Goal: Information Seeking & Learning: Check status

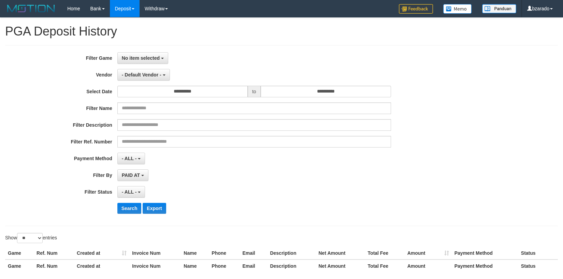
select select "**********"
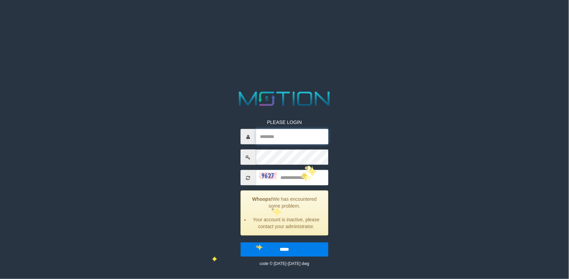
type input "*******"
drag, startPoint x: 313, startPoint y: 166, endPoint x: 310, endPoint y: 176, distance: 10.1
click at [313, 168] on div "PLEASE LOGIN ******* Whoops! We has encountered some problem. Your account is i…" at bounding box center [284, 188] width 98 height 158
click at [310, 176] on input "text" at bounding box center [292, 177] width 73 height 15
type input "****"
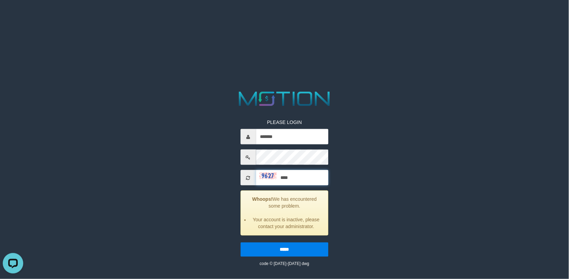
click at [240, 242] on input "*****" at bounding box center [284, 249] width 88 height 14
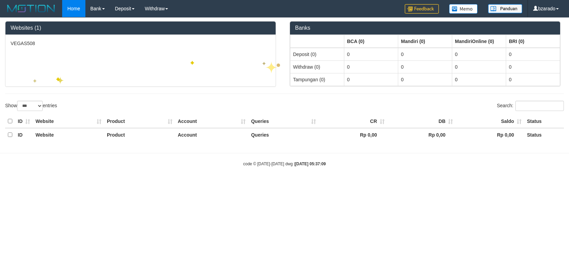
select select "***"
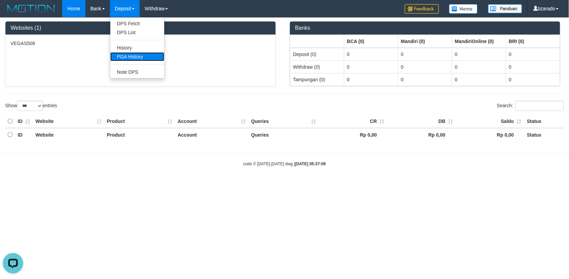
click at [130, 57] on link "PGA History" at bounding box center [137, 56] width 54 height 9
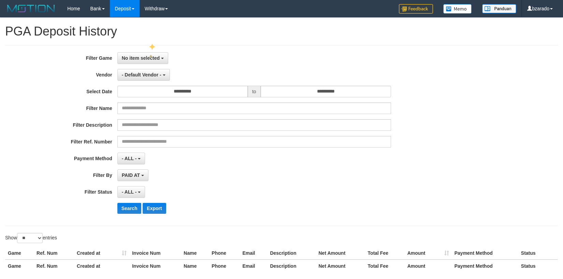
select select
select select "**"
click at [158, 59] on span "No item selected" at bounding box center [141, 57] width 38 height 5
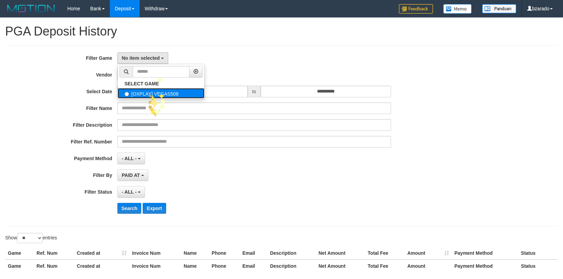
click at [148, 93] on label "[OXPLAY] VEGAS508" at bounding box center [161, 93] width 87 height 10
select select "****"
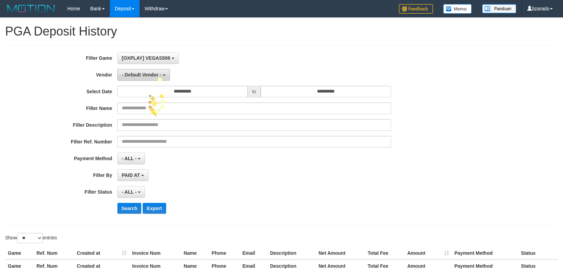
scroll to position [6, 0]
click at [148, 74] on span "- Default Vendor -" at bounding box center [142, 74] width 40 height 5
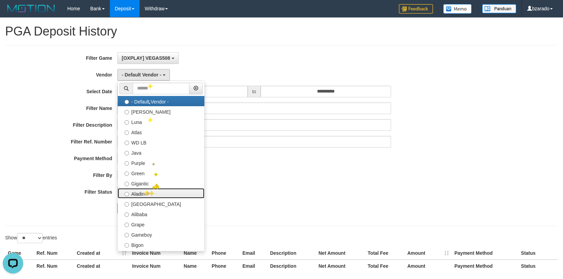
click at [142, 189] on label "Aladin" at bounding box center [161, 193] width 87 height 10
select select "**********"
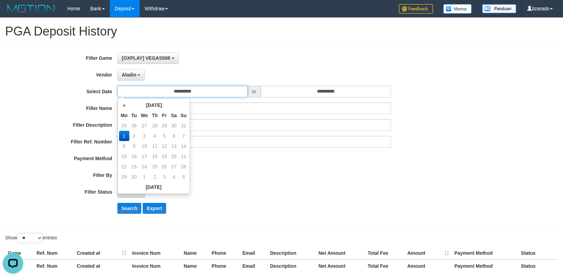
click at [200, 87] on input "**********" at bounding box center [182, 92] width 130 height 12
click at [121, 121] on td "25" at bounding box center [124, 126] width 10 height 10
type input "**********"
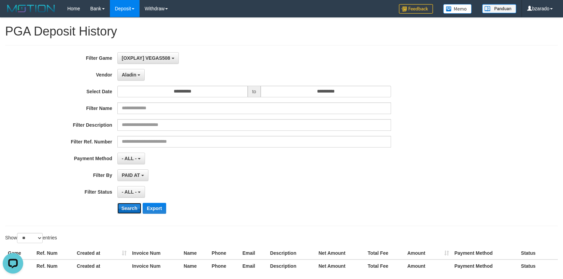
click at [123, 209] on button "Search" at bounding box center [129, 208] width 24 height 11
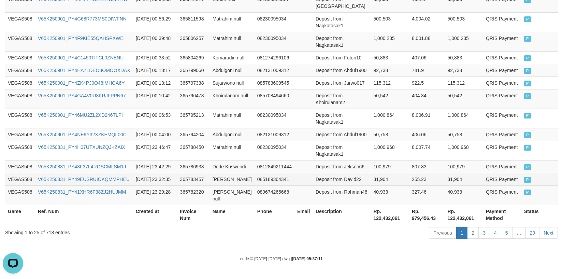
scroll to position [549, 0]
click at [376, 214] on th "Rp. 122,432,061" at bounding box center [390, 214] width 39 height 19
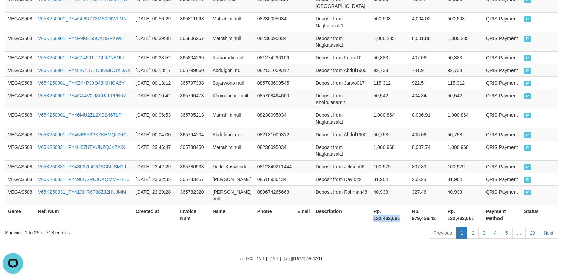
click at [376, 214] on th "Rp. 122,432,061" at bounding box center [390, 214] width 39 height 19
copy th "122,432,061"
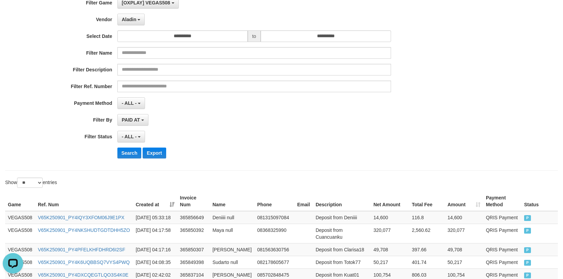
scroll to position [0, 0]
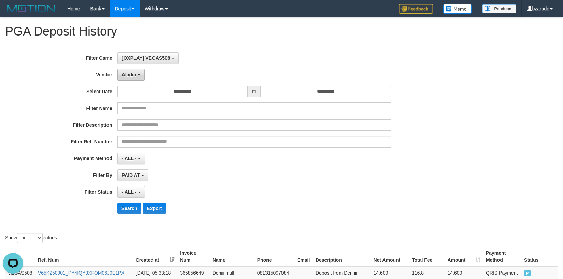
click at [136, 76] on span "Aladin" at bounding box center [129, 74] width 15 height 5
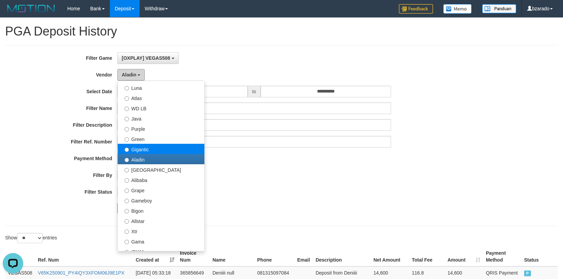
scroll to position [76, 0]
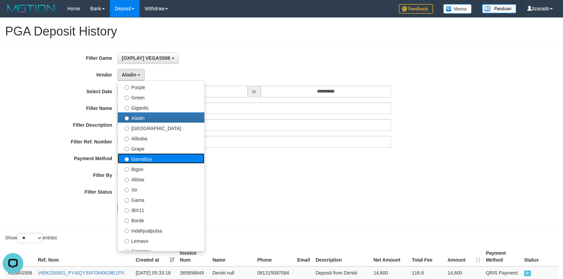
click at [146, 157] on label "Gameboy" at bounding box center [161, 158] width 87 height 10
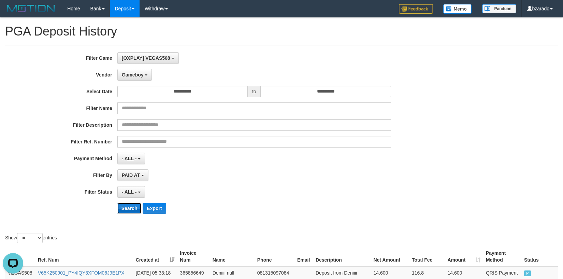
click at [127, 209] on button "Search" at bounding box center [129, 208] width 24 height 11
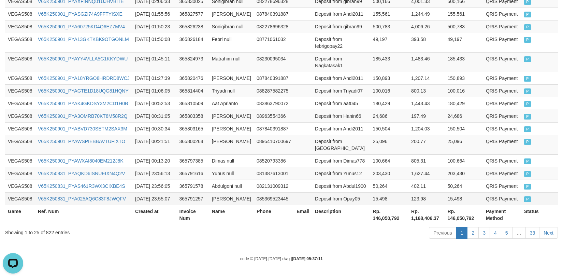
scroll to position [549, 0]
click at [381, 216] on th "Rp. 146,050,792" at bounding box center [389, 214] width 39 height 19
copy th "146,050,792"
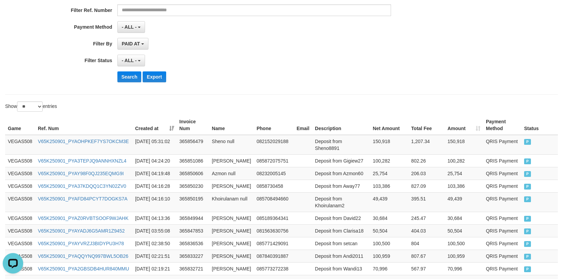
scroll to position [0, 0]
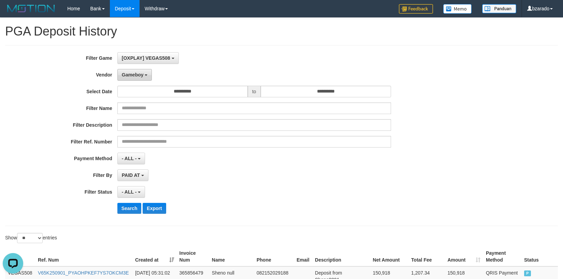
click at [136, 75] on span "Gameboy" at bounding box center [133, 74] width 22 height 5
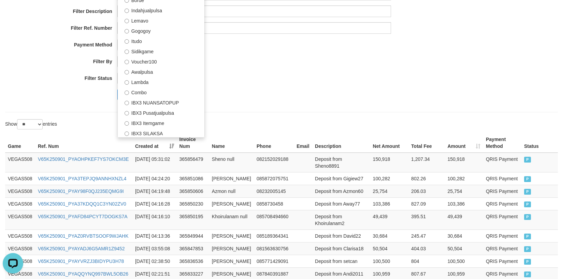
scroll to position [223, 0]
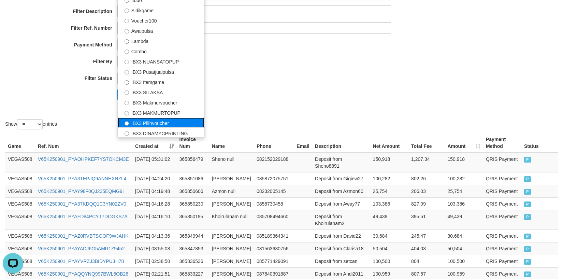
click at [158, 118] on label "IBX3 Pilihvoucher" at bounding box center [161, 122] width 87 height 10
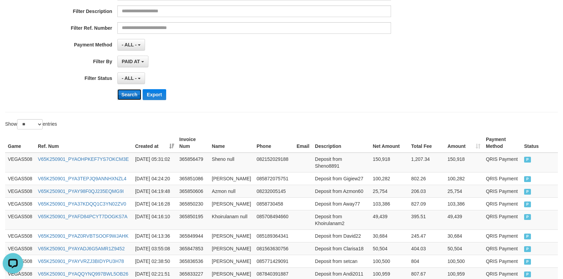
click at [120, 95] on button "Search" at bounding box center [129, 94] width 24 height 11
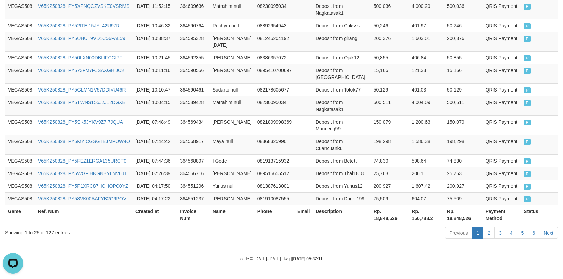
scroll to position [549, 0]
click at [394, 212] on th "Rp. 18,848,526" at bounding box center [390, 214] width 38 height 19
copy th "18,848,526"
click at [348, 228] on div "Previous 1 2 3 4 5 6 Next" at bounding box center [399, 233] width 319 height 15
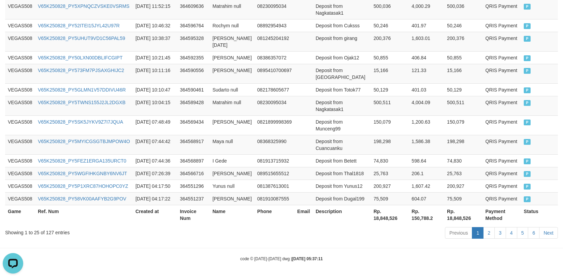
click at [311, 225] on div "Game Ref. Num Created at Invoice Num Name Phone Email Description Net Amount To…" at bounding box center [281, 9] width 563 height 434
click at [285, 233] on div "Previous 1 2 3 4 5 6 Next" at bounding box center [399, 233] width 319 height 15
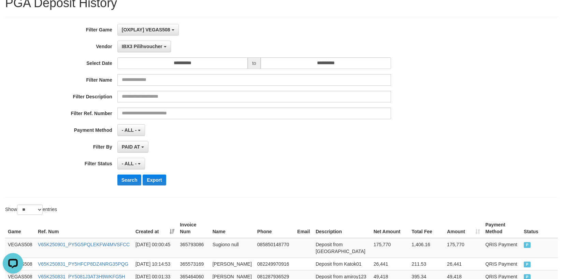
scroll to position [0, 0]
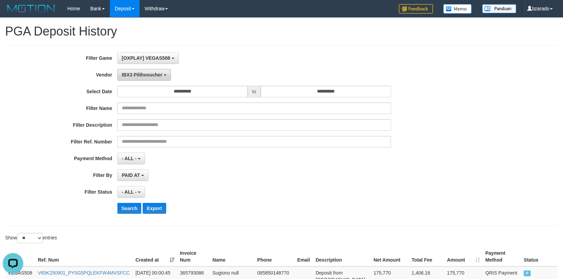
click at [139, 77] on span "IBX3 Pilihvoucher" at bounding box center [142, 74] width 41 height 5
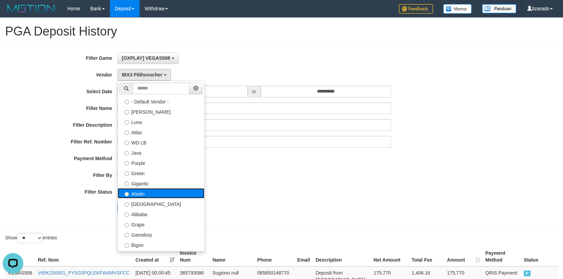
click at [142, 193] on label "Aladin" at bounding box center [161, 193] width 87 height 10
select select "**********"
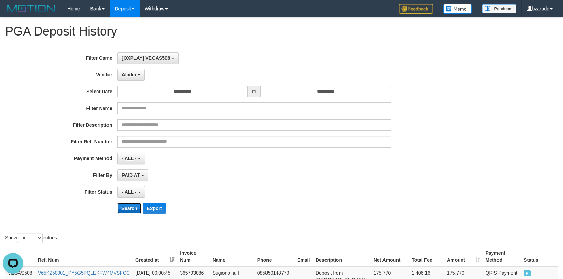
click at [130, 205] on button "Search" at bounding box center [129, 208] width 24 height 11
click at [305, 169] on div "**********" at bounding box center [234, 135] width 469 height 167
click at [32, 236] on select "** ** ** ***" at bounding box center [30, 238] width 26 height 10
select select "***"
click at [18, 233] on select "** ** ** ***" at bounding box center [30, 238] width 26 height 10
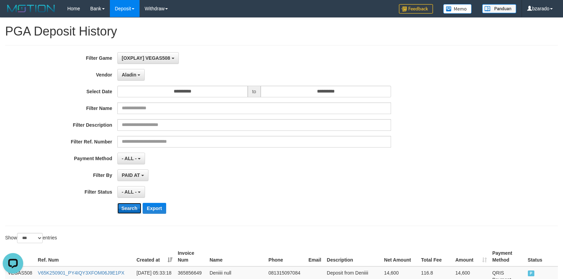
click at [124, 210] on button "Search" at bounding box center [129, 208] width 24 height 11
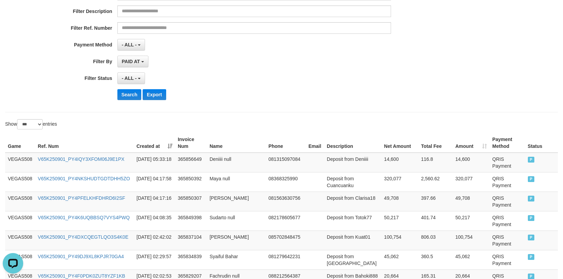
scroll to position [1445, 0]
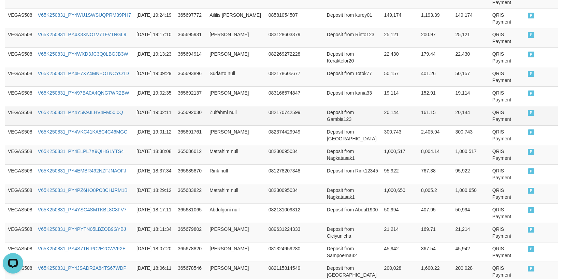
click at [382, 110] on td "20,144" at bounding box center [400, 115] width 37 height 19
copy td "20,144"
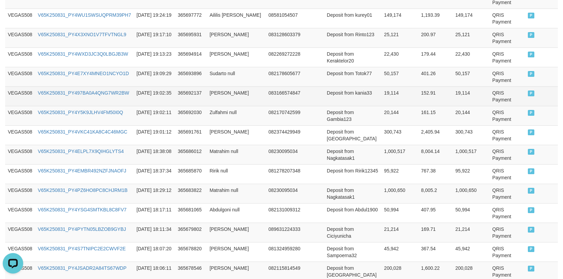
click at [382, 99] on td "19,114" at bounding box center [400, 95] width 37 height 19
copy td "19,114"
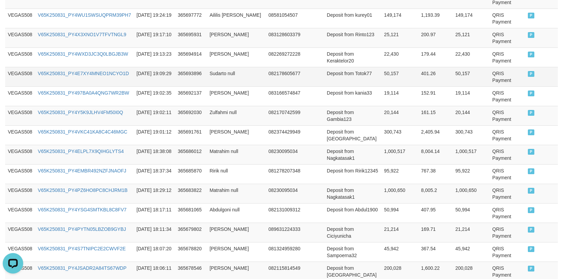
click at [382, 72] on td "50,157" at bounding box center [400, 76] width 37 height 19
copy td "50,157"
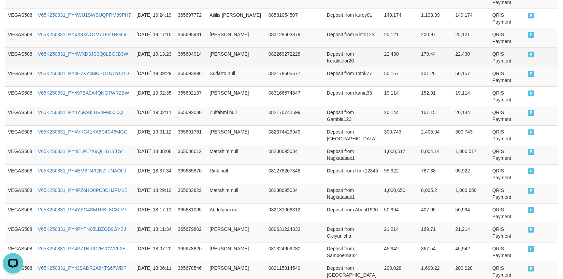
click at [382, 55] on td "22,430" at bounding box center [400, 56] width 37 height 19
copy td "22,430"
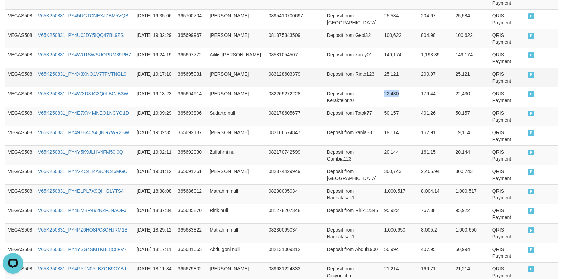
scroll to position [1369, 0]
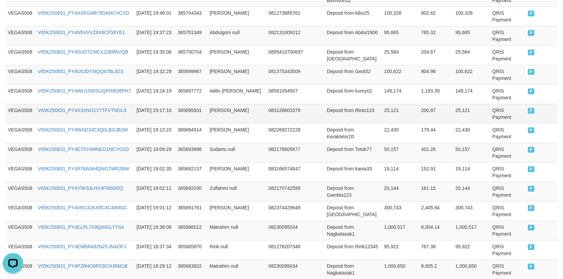
click at [382, 108] on td "25,121" at bounding box center [400, 113] width 37 height 19
copy td "25,121"
click at [382, 108] on td "25,121" at bounding box center [400, 113] width 37 height 19
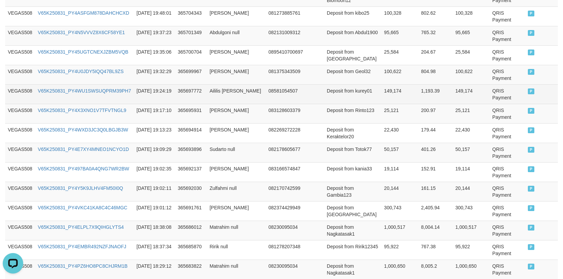
click at [382, 94] on td "149,174" at bounding box center [400, 93] width 37 height 19
copy td "149,174"
click at [382, 94] on td "149,174" at bounding box center [400, 93] width 37 height 19
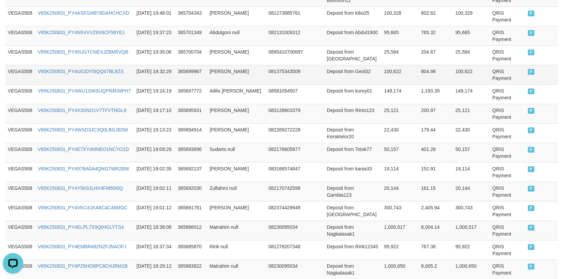
click at [382, 69] on td "100,622" at bounding box center [400, 74] width 37 height 19
copy td "100,622"
click at [382, 69] on td "100,622" at bounding box center [400, 74] width 37 height 19
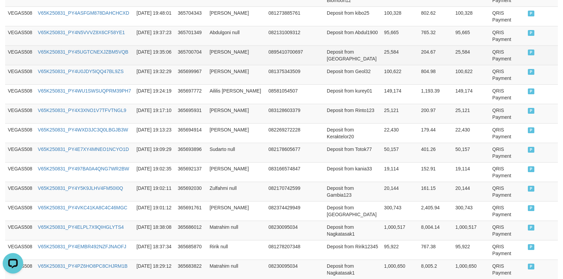
click at [382, 53] on td "25,584" at bounding box center [400, 54] width 37 height 19
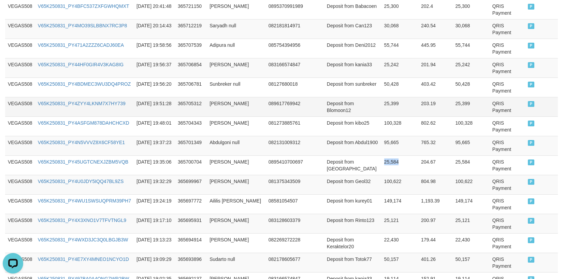
scroll to position [1255, 0]
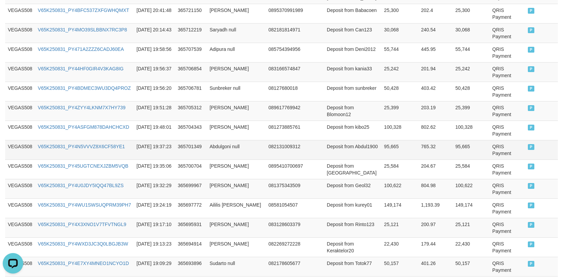
click at [382, 144] on td "95,665" at bounding box center [400, 149] width 37 height 19
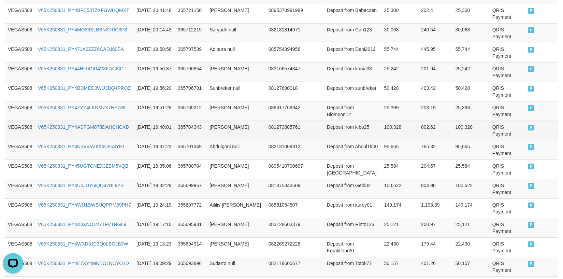
click at [382, 122] on td "100,328" at bounding box center [400, 130] width 37 height 19
click at [382, 127] on td "100,328" at bounding box center [400, 130] width 37 height 19
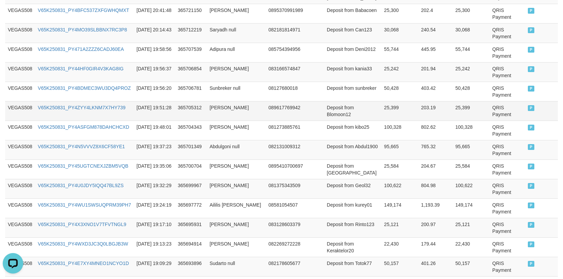
click at [382, 103] on td "25,399" at bounding box center [400, 110] width 37 height 19
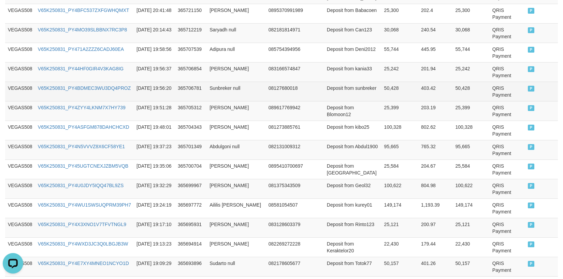
click at [382, 85] on td "50,428" at bounding box center [400, 91] width 37 height 19
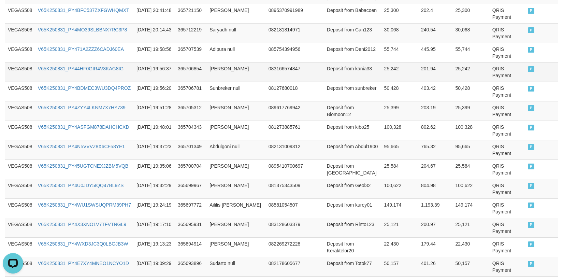
click at [382, 69] on td "25,242" at bounding box center [400, 71] width 37 height 19
click at [382, 42] on td "30,068" at bounding box center [400, 32] width 37 height 19
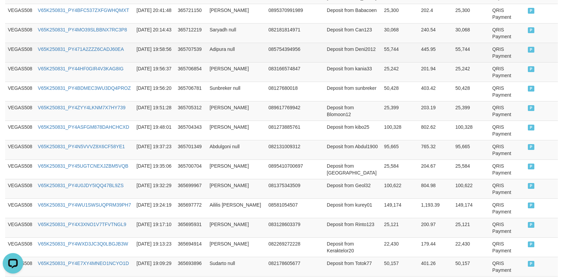
click at [382, 49] on td "55,744" at bounding box center [400, 52] width 37 height 19
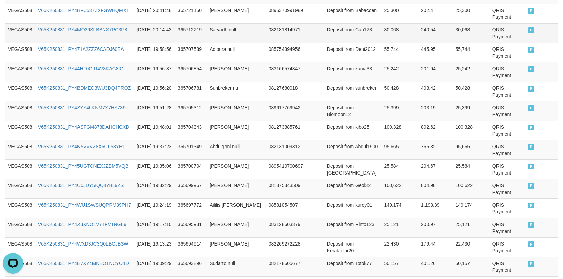
click at [382, 26] on td "30,068" at bounding box center [400, 32] width 37 height 19
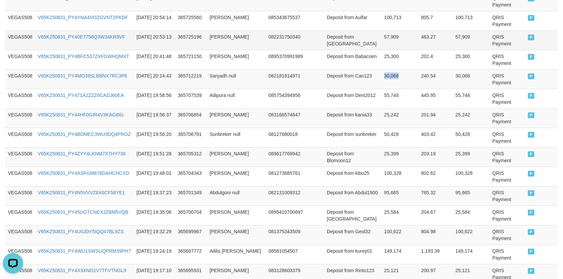
scroll to position [1141, 0]
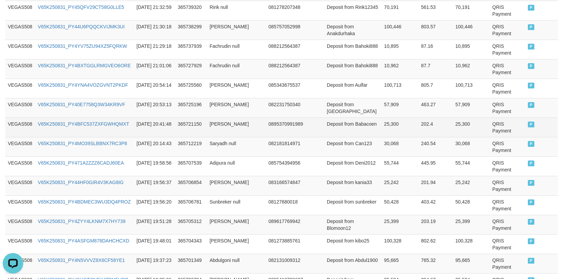
click at [382, 123] on td "25,300" at bounding box center [400, 126] width 37 height 19
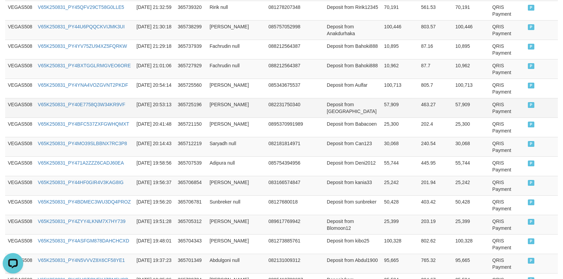
click at [382, 100] on td "57,909" at bounding box center [400, 107] width 37 height 19
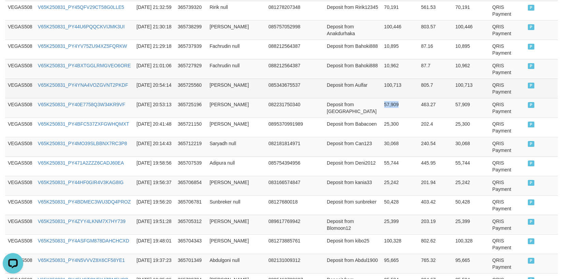
click at [382, 98] on td "57,909" at bounding box center [400, 107] width 37 height 19
click at [382, 87] on td "100,713" at bounding box center [400, 88] width 37 height 19
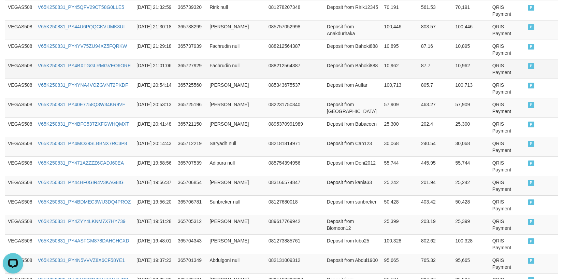
click at [382, 65] on td "10,962" at bounding box center [400, 68] width 37 height 19
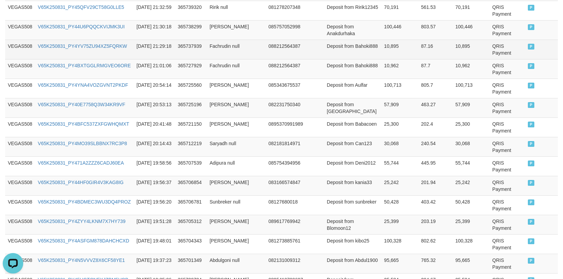
click at [382, 44] on td "10,895" at bounding box center [400, 49] width 37 height 19
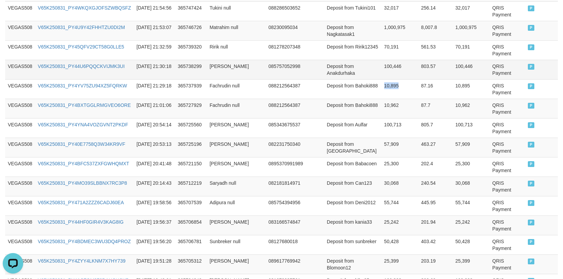
scroll to position [1028, 0]
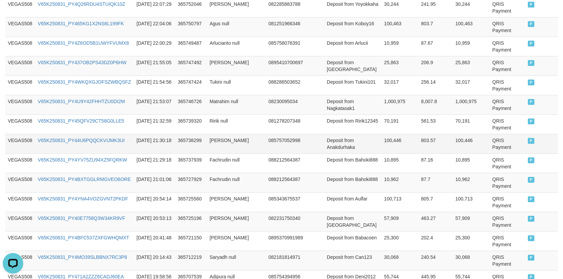
click at [382, 137] on td "100,446" at bounding box center [400, 143] width 37 height 19
click at [382, 113] on td "1,000,975" at bounding box center [400, 104] width 37 height 19
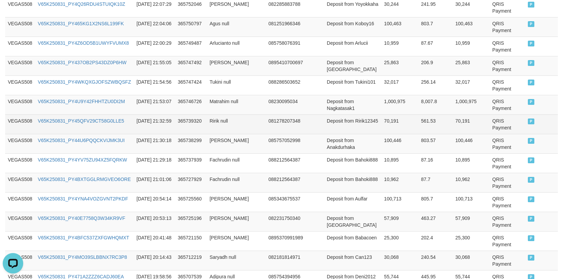
click at [382, 121] on td "70,191" at bounding box center [400, 123] width 37 height 19
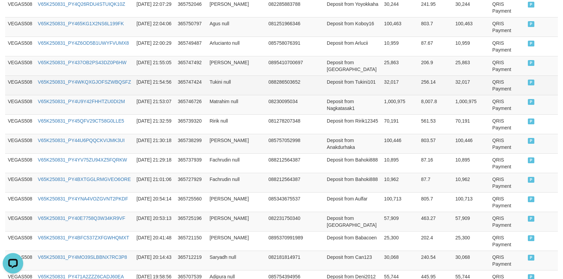
click at [382, 93] on td "32,017" at bounding box center [400, 84] width 37 height 19
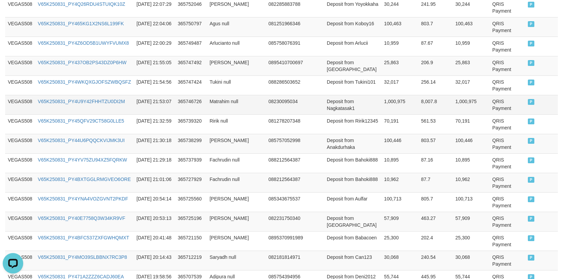
click at [382, 101] on td "1,000,975" at bounding box center [400, 104] width 37 height 19
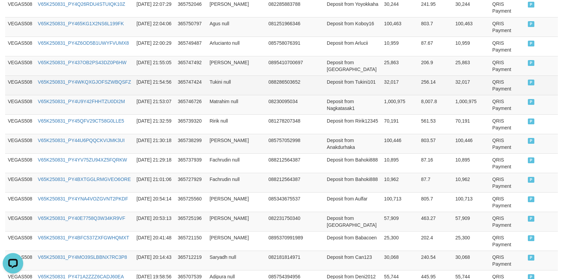
click at [382, 82] on td "32,017" at bounding box center [400, 84] width 37 height 19
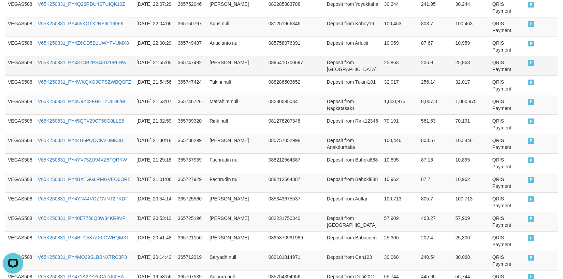
click at [382, 61] on td "25,863" at bounding box center [400, 65] width 37 height 19
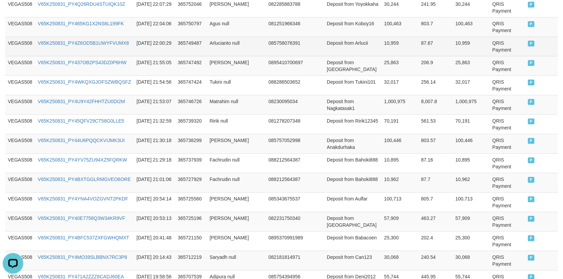
click at [382, 45] on td "10,959" at bounding box center [400, 46] width 37 height 19
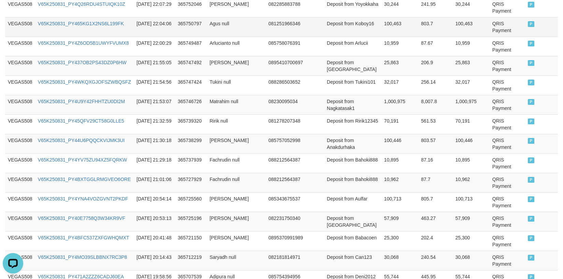
click at [382, 28] on td "100,463" at bounding box center [400, 26] width 37 height 19
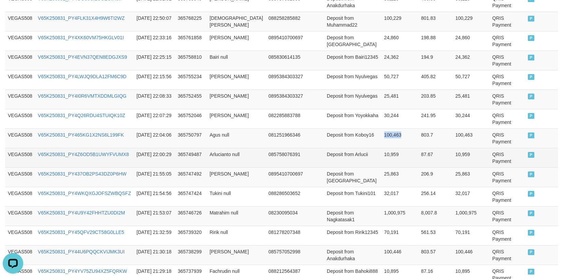
scroll to position [914, 0]
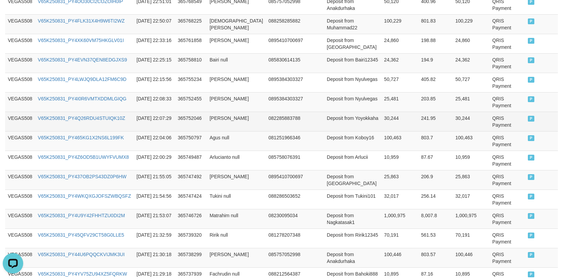
drag, startPoint x: 382, startPoint y: 110, endPoint x: 374, endPoint y: 120, distance: 12.4
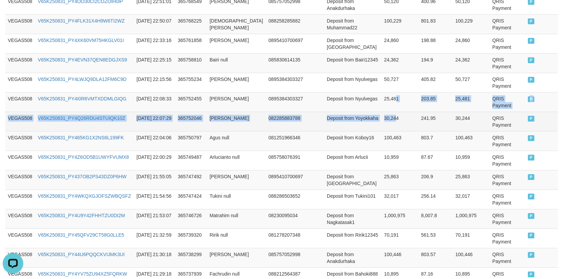
click at [382, 121] on td "30,244" at bounding box center [400, 121] width 37 height 19
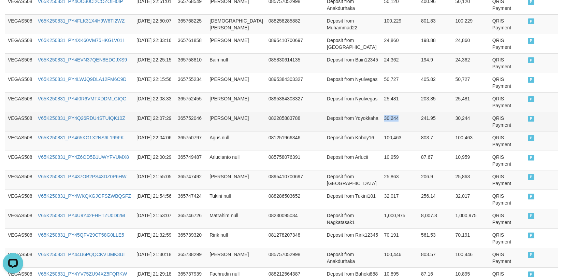
click at [382, 121] on td "30,244" at bounding box center [400, 121] width 37 height 19
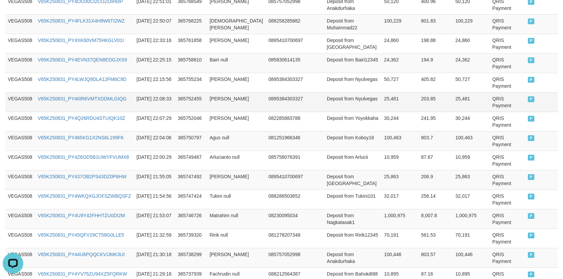
click at [382, 96] on td "25,481" at bounding box center [400, 101] width 37 height 19
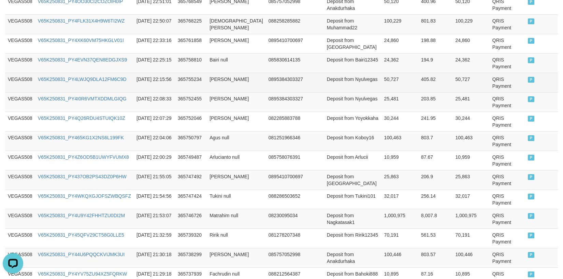
click at [382, 74] on td "50,727" at bounding box center [400, 82] width 37 height 19
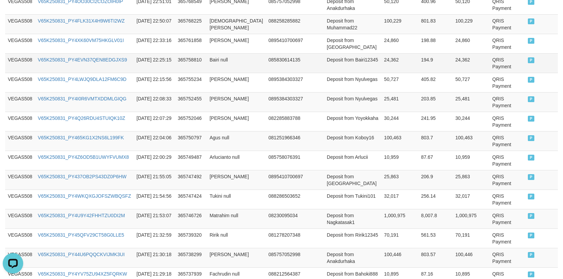
click at [382, 60] on td "24,362" at bounding box center [400, 62] width 37 height 19
click at [382, 32] on td "100,229" at bounding box center [400, 23] width 37 height 19
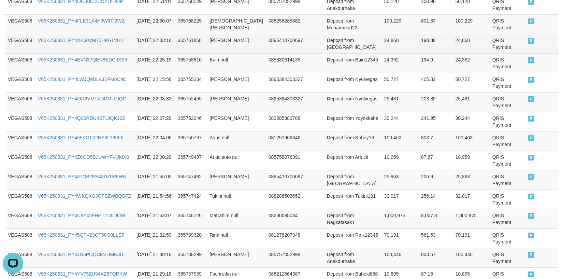
click at [382, 41] on td "24,860" at bounding box center [400, 43] width 37 height 19
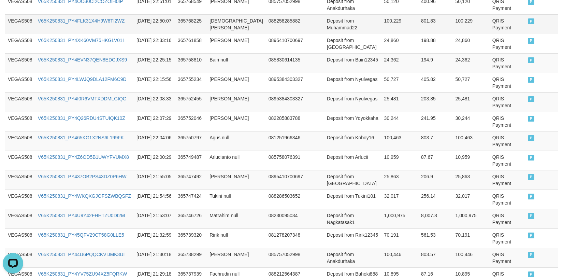
click at [382, 29] on td "100,229" at bounding box center [400, 23] width 37 height 19
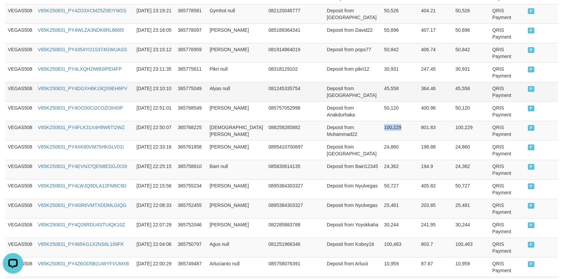
scroll to position [800, 0]
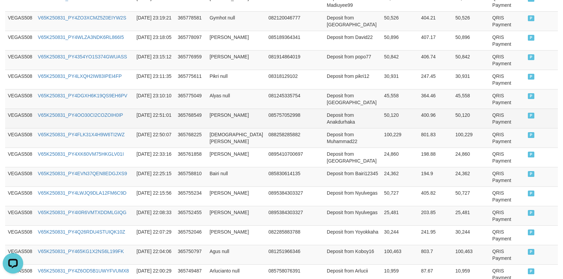
drag, startPoint x: 378, startPoint y: 100, endPoint x: 370, endPoint y: 123, distance: 24.6
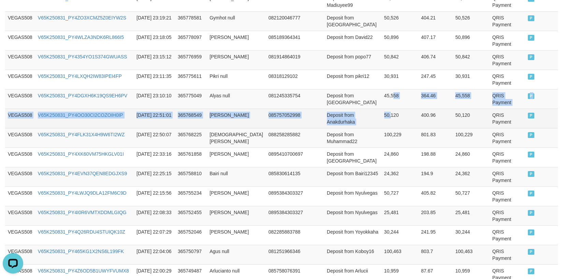
click at [382, 123] on td "50,120" at bounding box center [400, 118] width 37 height 19
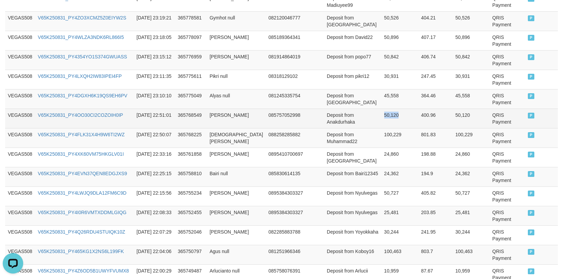
click at [382, 123] on td "50,120" at bounding box center [400, 118] width 37 height 19
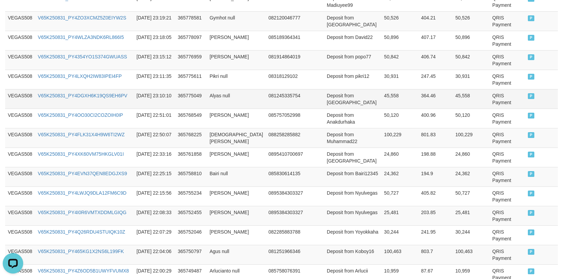
click at [382, 100] on td "45,558" at bounding box center [400, 98] width 37 height 19
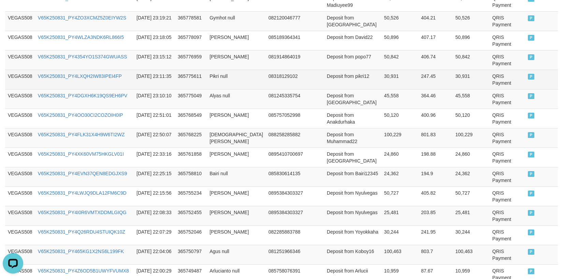
click at [382, 73] on td "30,931" at bounding box center [400, 79] width 37 height 19
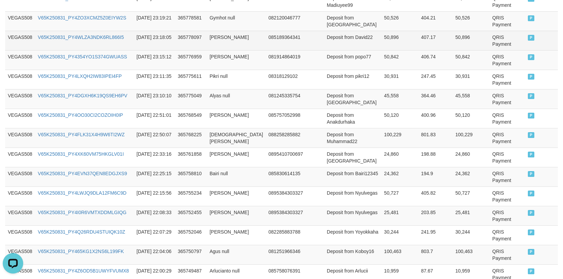
click at [382, 48] on td "50,896" at bounding box center [400, 40] width 37 height 19
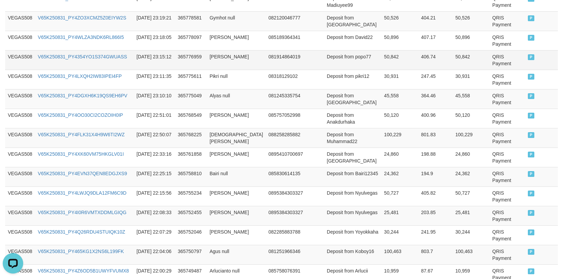
click at [382, 53] on td "50,842" at bounding box center [400, 59] width 37 height 19
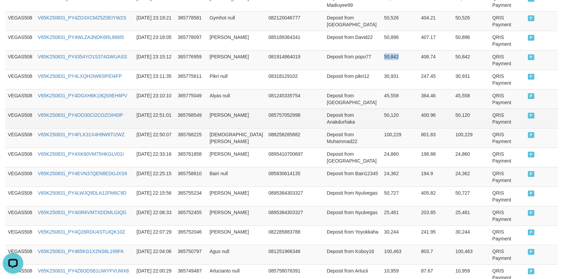
scroll to position [686, 0]
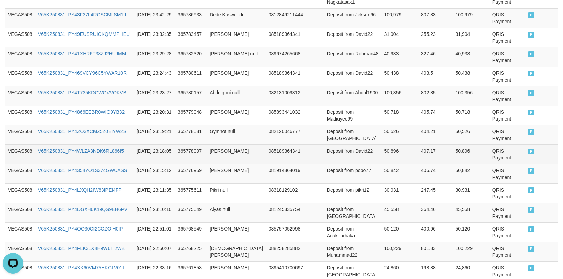
click at [382, 149] on td "50,896" at bounding box center [400, 153] width 37 height 19
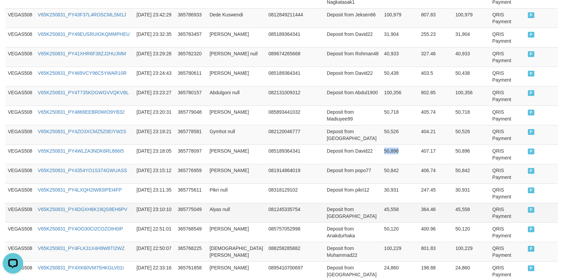
click at [352, 212] on td "Deposit from [GEOGRAPHIC_DATA]" at bounding box center [352, 212] width 57 height 19
click at [364, 131] on td "Deposit from [GEOGRAPHIC_DATA]" at bounding box center [352, 134] width 57 height 19
click at [382, 131] on td "50,526" at bounding box center [400, 134] width 37 height 19
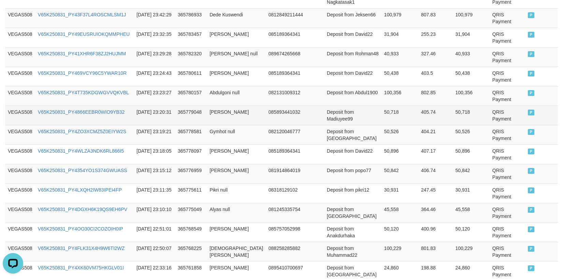
click at [382, 109] on td "50,718" at bounding box center [400, 114] width 37 height 19
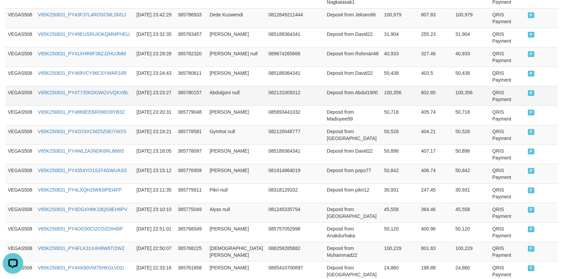
click at [382, 96] on td "100,356" at bounding box center [400, 95] width 37 height 19
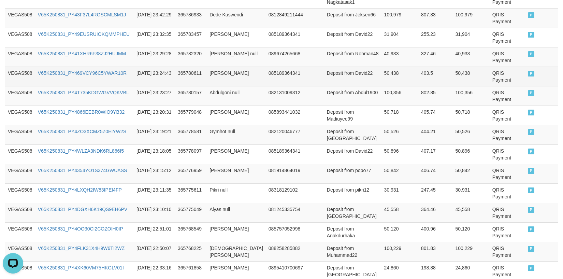
click at [382, 75] on td "50,438" at bounding box center [400, 76] width 37 height 19
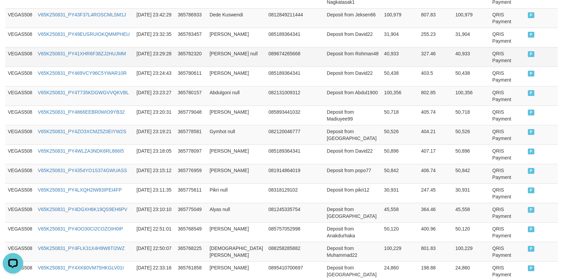
click at [382, 52] on td "40,933" at bounding box center [400, 56] width 37 height 19
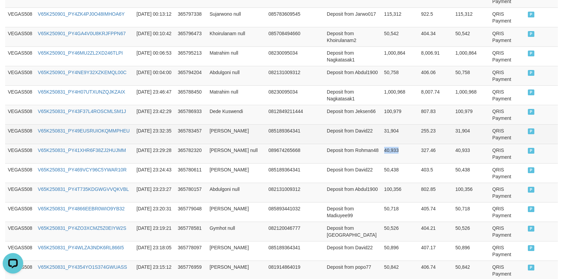
scroll to position [572, 0]
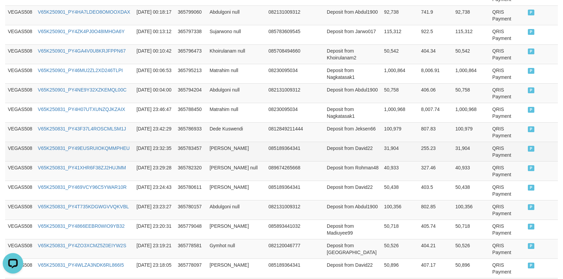
click at [382, 149] on td "31,904" at bounding box center [400, 151] width 37 height 19
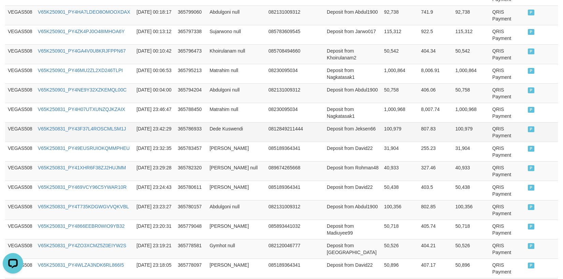
click at [382, 126] on td "100,979" at bounding box center [400, 131] width 37 height 19
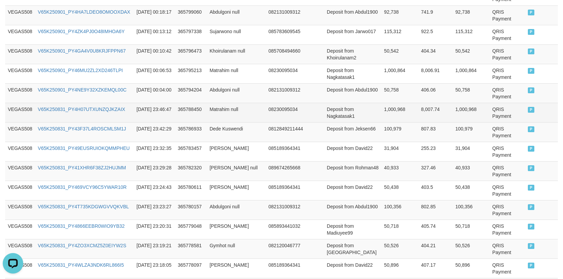
click at [382, 117] on td "1,000,968" at bounding box center [400, 112] width 37 height 19
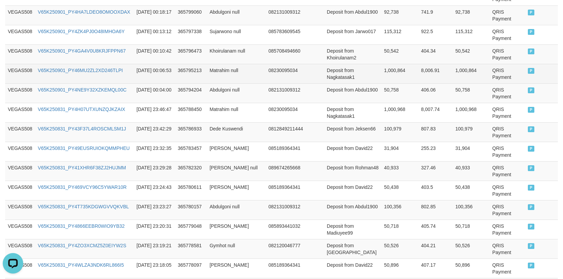
click at [382, 77] on td "1,000,864" at bounding box center [400, 73] width 37 height 19
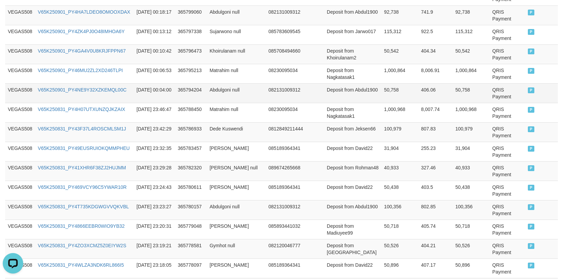
click at [382, 90] on td "50,758" at bounding box center [400, 92] width 37 height 19
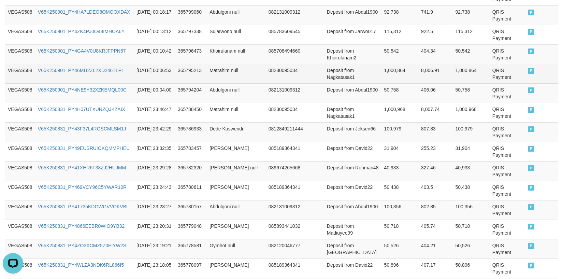
click at [385, 70] on td "1,000,864" at bounding box center [400, 73] width 37 height 19
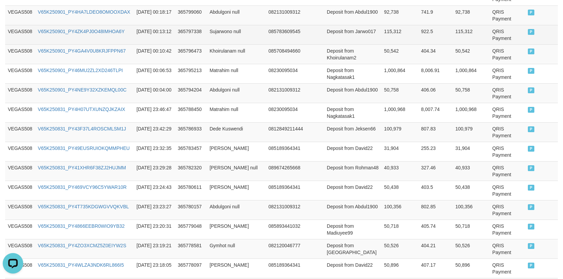
click at [382, 41] on td "115,312" at bounding box center [400, 34] width 37 height 19
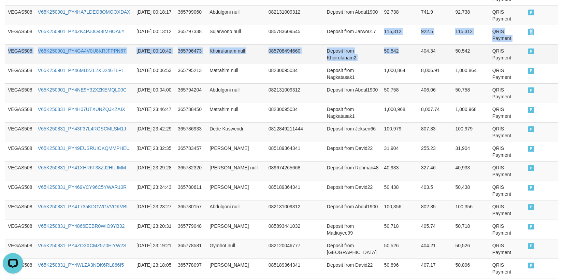
drag, startPoint x: 374, startPoint y: 41, endPoint x: 374, endPoint y: 51, distance: 9.9
click at [382, 51] on td "50,542" at bounding box center [400, 53] width 37 height 19
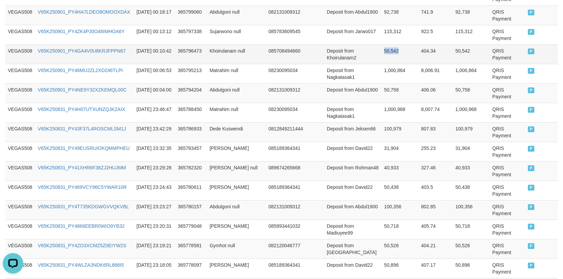
click at [382, 51] on td "50,542" at bounding box center [400, 53] width 37 height 19
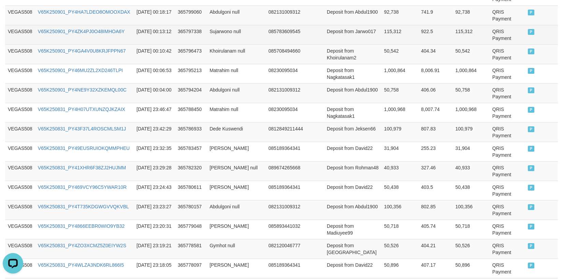
click at [382, 31] on td "115,312" at bounding box center [400, 34] width 37 height 19
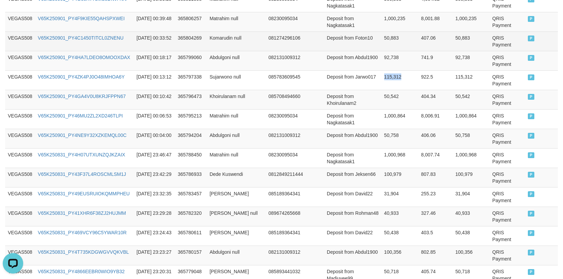
scroll to position [458, 0]
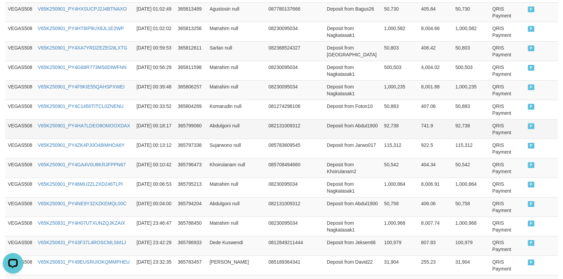
click at [382, 124] on td "92,738" at bounding box center [400, 128] width 37 height 19
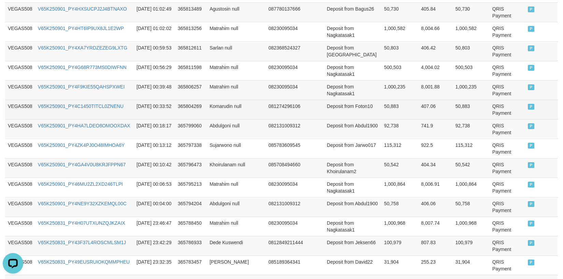
click at [382, 102] on td "50,883" at bounding box center [400, 109] width 37 height 19
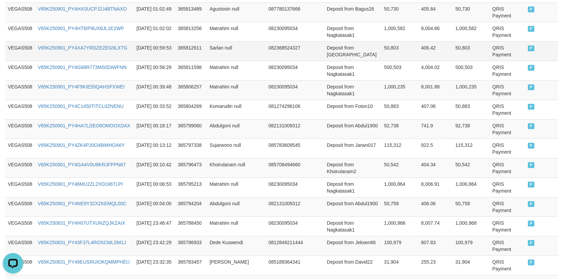
click at [382, 55] on td "50,803" at bounding box center [400, 50] width 37 height 19
click at [382, 58] on td "50,803" at bounding box center [400, 50] width 37 height 19
click at [382, 59] on td "50,803" at bounding box center [400, 50] width 37 height 19
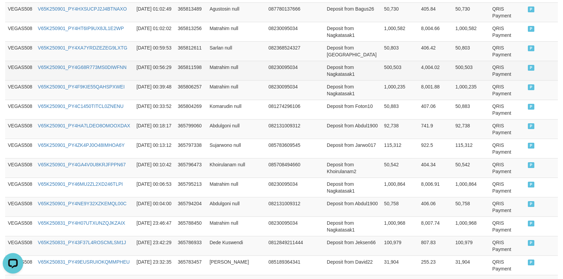
click at [382, 62] on td "500,503" at bounding box center [400, 70] width 37 height 19
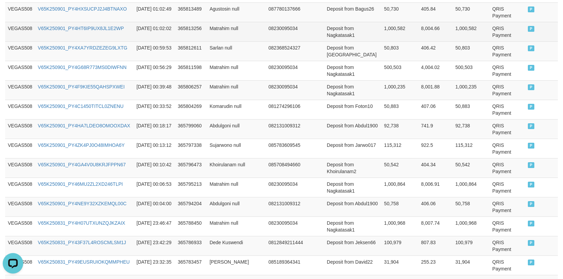
click at [382, 40] on td "1,000,582" at bounding box center [400, 31] width 37 height 19
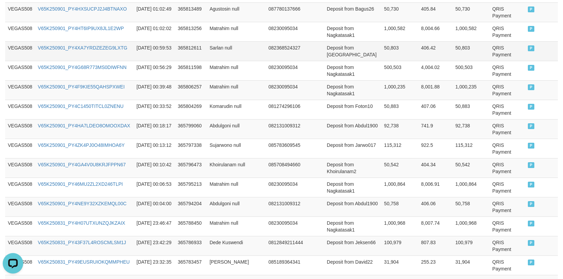
click at [382, 46] on td "50,803" at bounding box center [400, 50] width 37 height 19
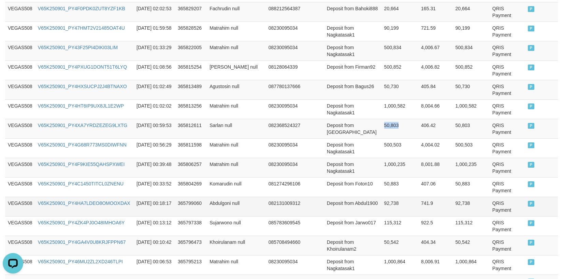
scroll to position [269, 0]
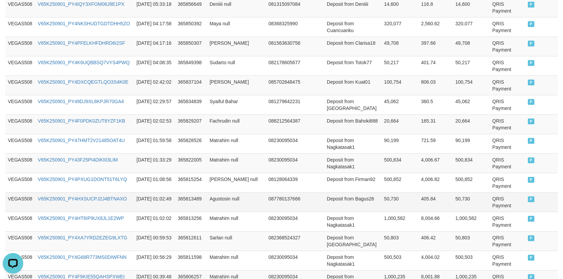
click at [382, 193] on td "50,730" at bounding box center [400, 201] width 37 height 19
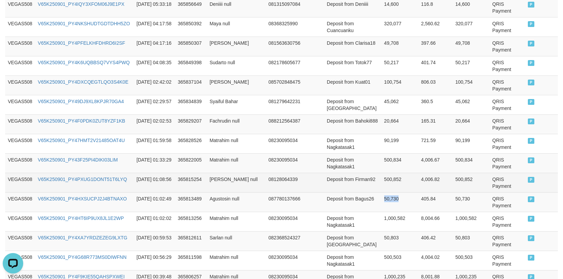
drag, startPoint x: 372, startPoint y: 193, endPoint x: 402, endPoint y: 184, distance: 31.0
click at [382, 193] on td "50,730" at bounding box center [400, 201] width 37 height 19
click at [382, 175] on td "500,852" at bounding box center [400, 182] width 37 height 19
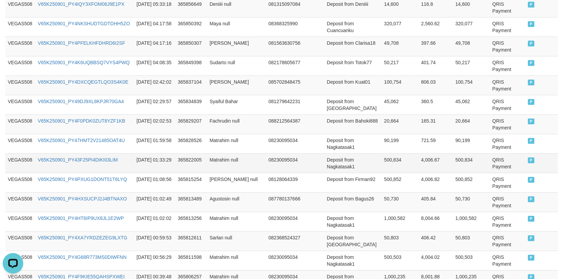
click at [382, 163] on td "500,834" at bounding box center [400, 162] width 37 height 19
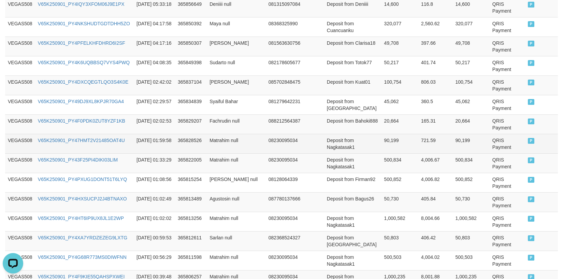
click at [382, 144] on td "90,199" at bounding box center [400, 143] width 37 height 19
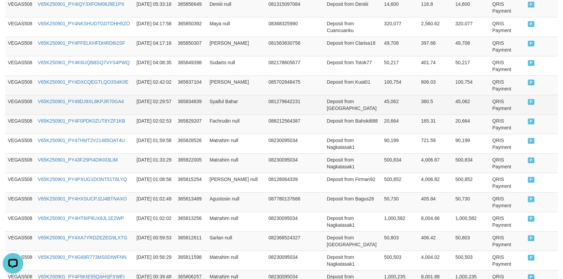
drag, startPoint x: 374, startPoint y: 101, endPoint x: 376, endPoint y: 113, distance: 12.5
click at [382, 102] on td "45,062" at bounding box center [400, 104] width 37 height 19
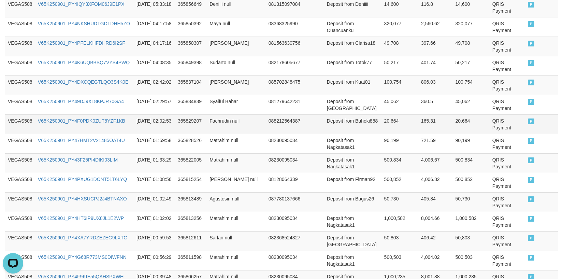
click at [382, 115] on td "20,664" at bounding box center [400, 123] width 37 height 19
click at [382, 121] on td "20,664" at bounding box center [400, 123] width 37 height 19
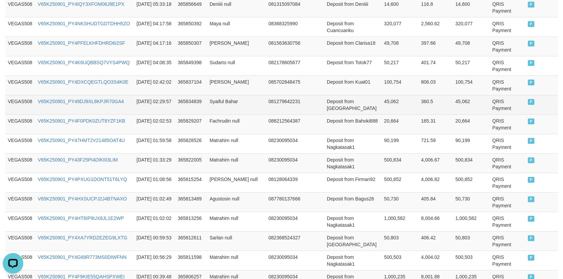
click at [382, 100] on td "45,062" at bounding box center [400, 104] width 37 height 19
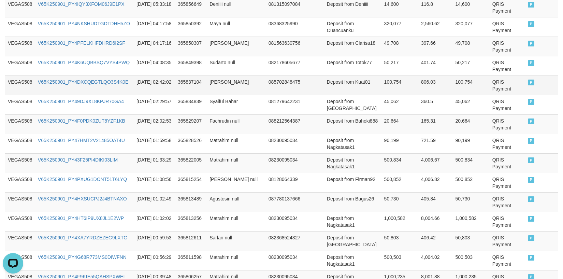
click at [382, 83] on td "100,754" at bounding box center [400, 84] width 37 height 19
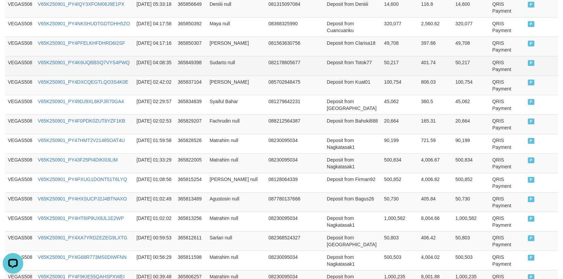
click at [382, 73] on td "50,217" at bounding box center [400, 65] width 37 height 19
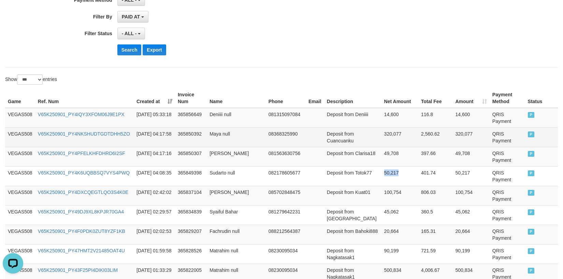
scroll to position [155, 0]
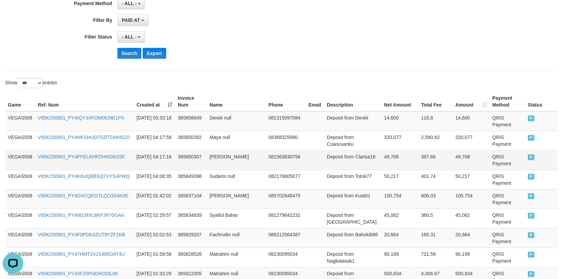
click at [382, 162] on td "49,708" at bounding box center [400, 159] width 37 height 19
click at [382, 163] on td "49,708" at bounding box center [400, 159] width 37 height 19
drag, startPoint x: 373, startPoint y: 121, endPoint x: 373, endPoint y: 134, distance: 13.0
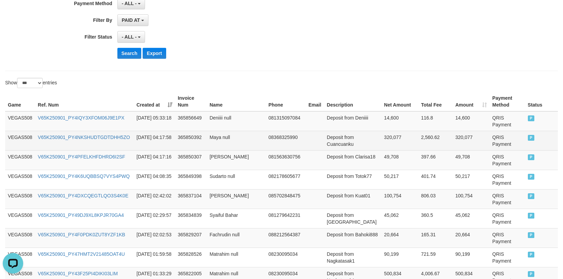
click at [382, 122] on td "14,600" at bounding box center [400, 121] width 37 height 20
click at [382, 134] on td "320,077" at bounding box center [400, 140] width 37 height 19
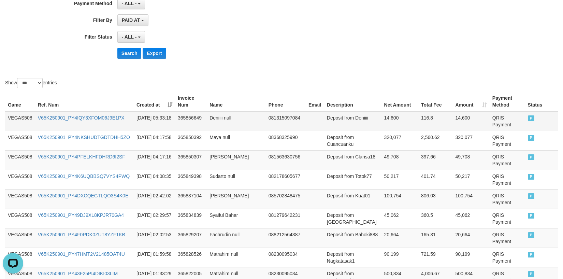
drag, startPoint x: 370, startPoint y: 107, endPoint x: 373, endPoint y: 124, distance: 17.1
click at [382, 109] on th "Net Amount" at bounding box center [400, 101] width 37 height 19
click at [382, 124] on td "14,600" at bounding box center [400, 121] width 37 height 20
click at [173, 231] on td "[DATE] 02:02:53" at bounding box center [154, 237] width 41 height 19
